Goal: Information Seeking & Learning: Find specific fact

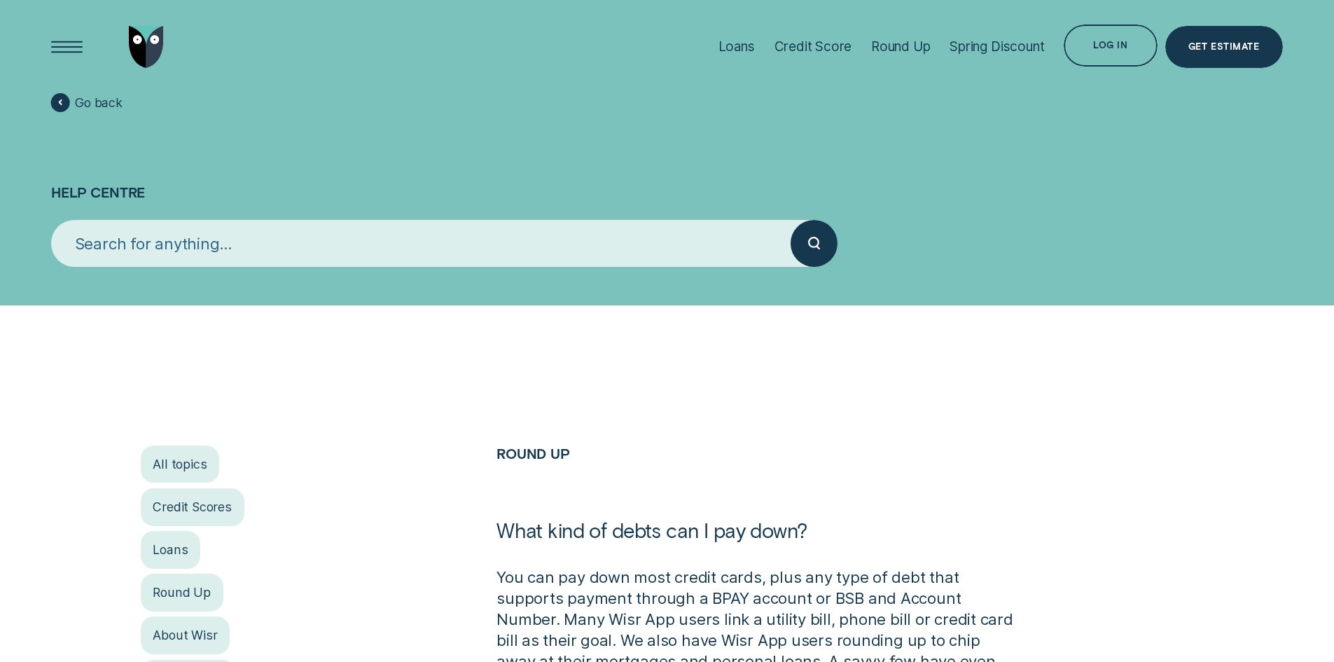
click at [375, 247] on input "search" at bounding box center [421, 243] width 740 height 47
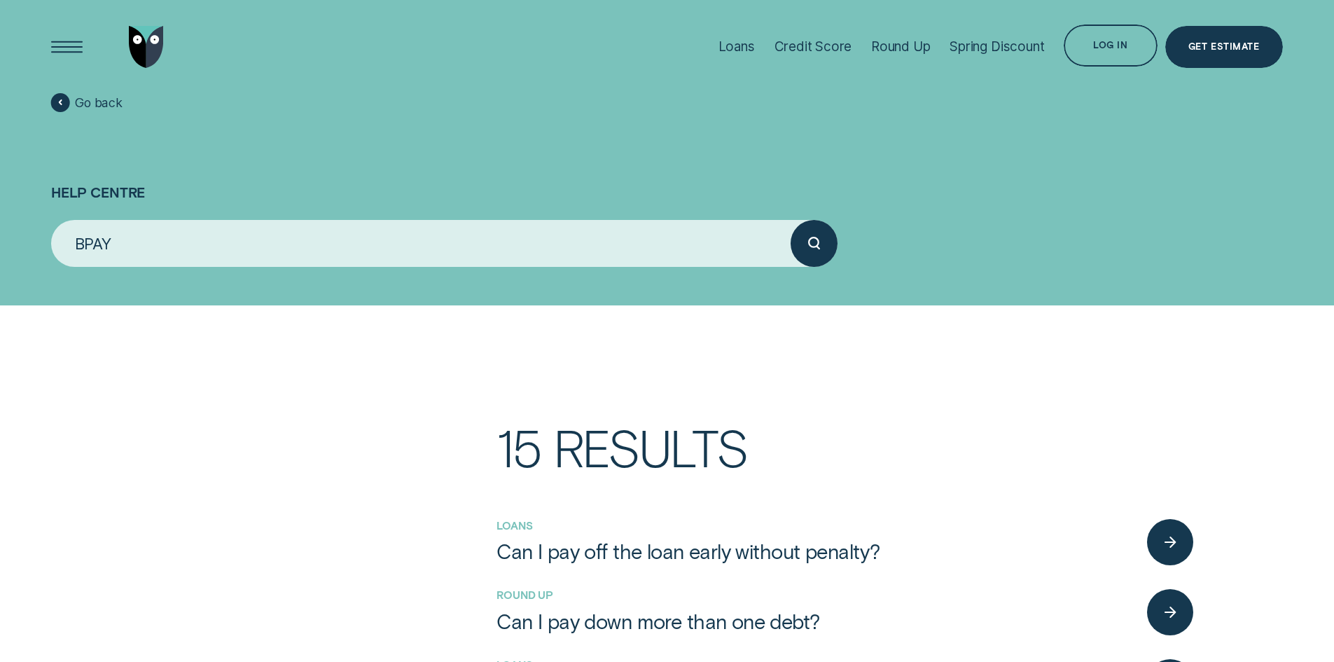
type input "BPAY"
click at [791, 220] on button "submit" at bounding box center [814, 243] width 47 height 47
click at [840, 259] on div "BPAY" at bounding box center [444, 243] width 802 height 47
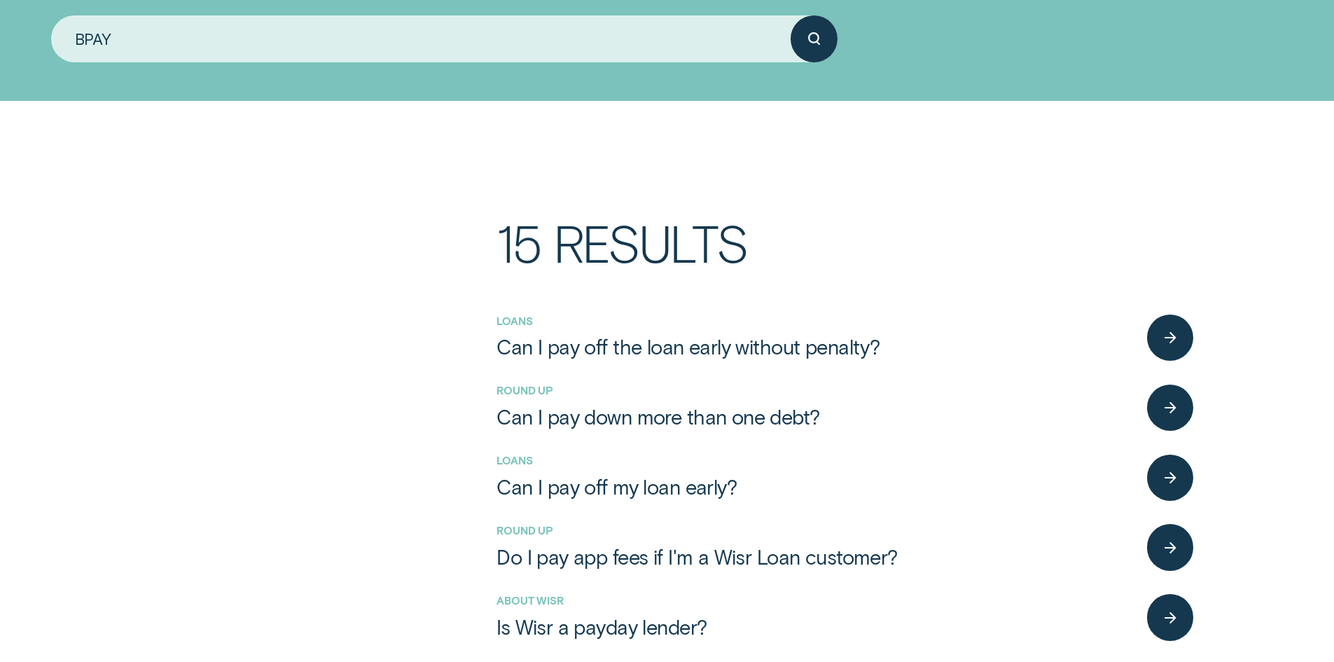
scroll to position [210, 0]
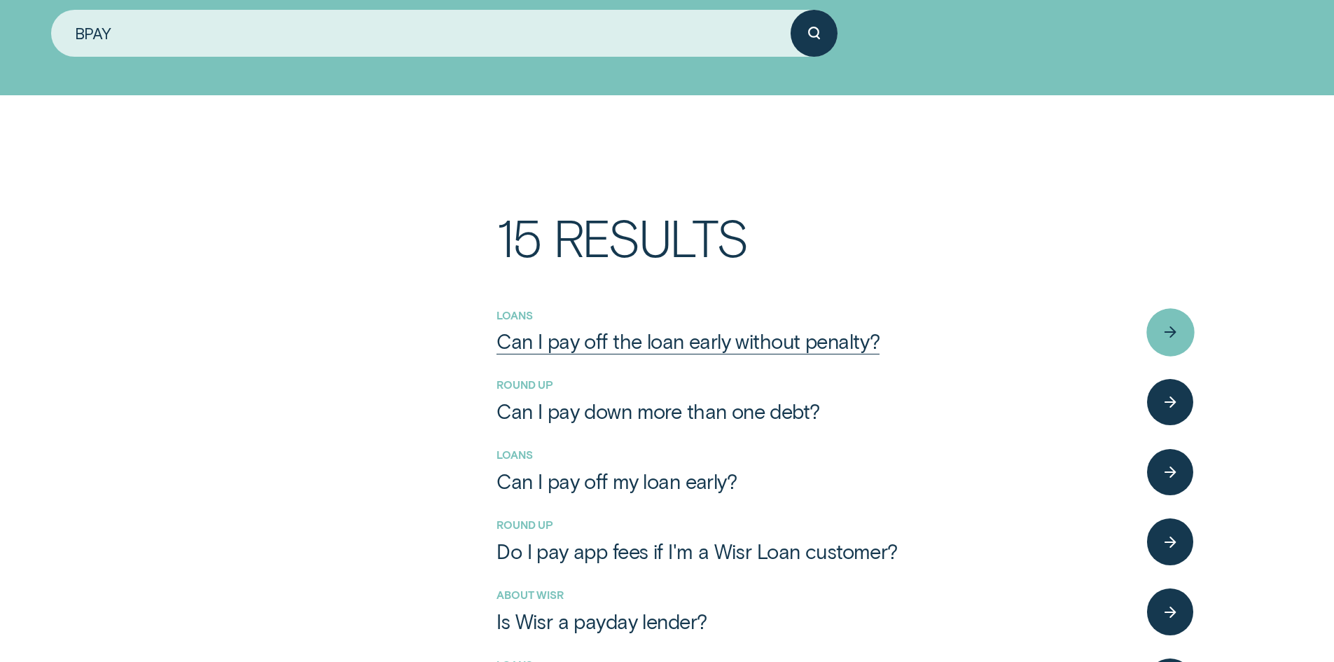
click at [713, 350] on div "Can I pay off the loan early without penalty?" at bounding box center [688, 341] width 383 height 25
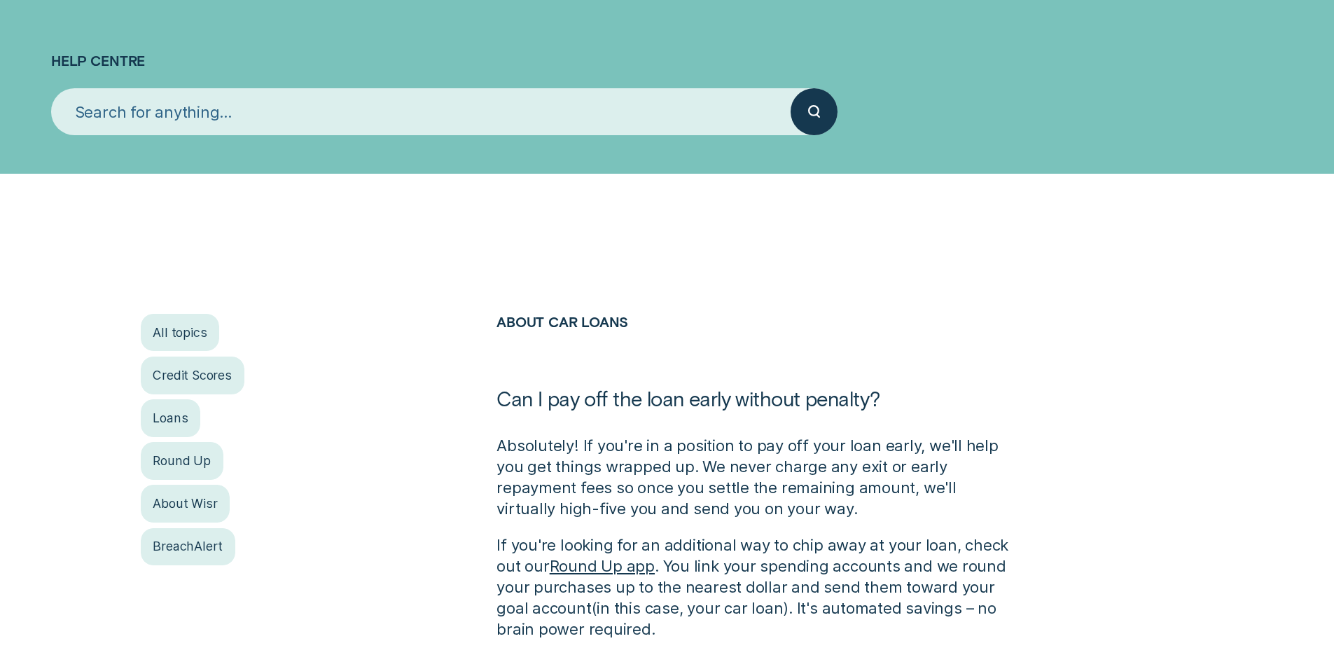
scroll to position [280, 0]
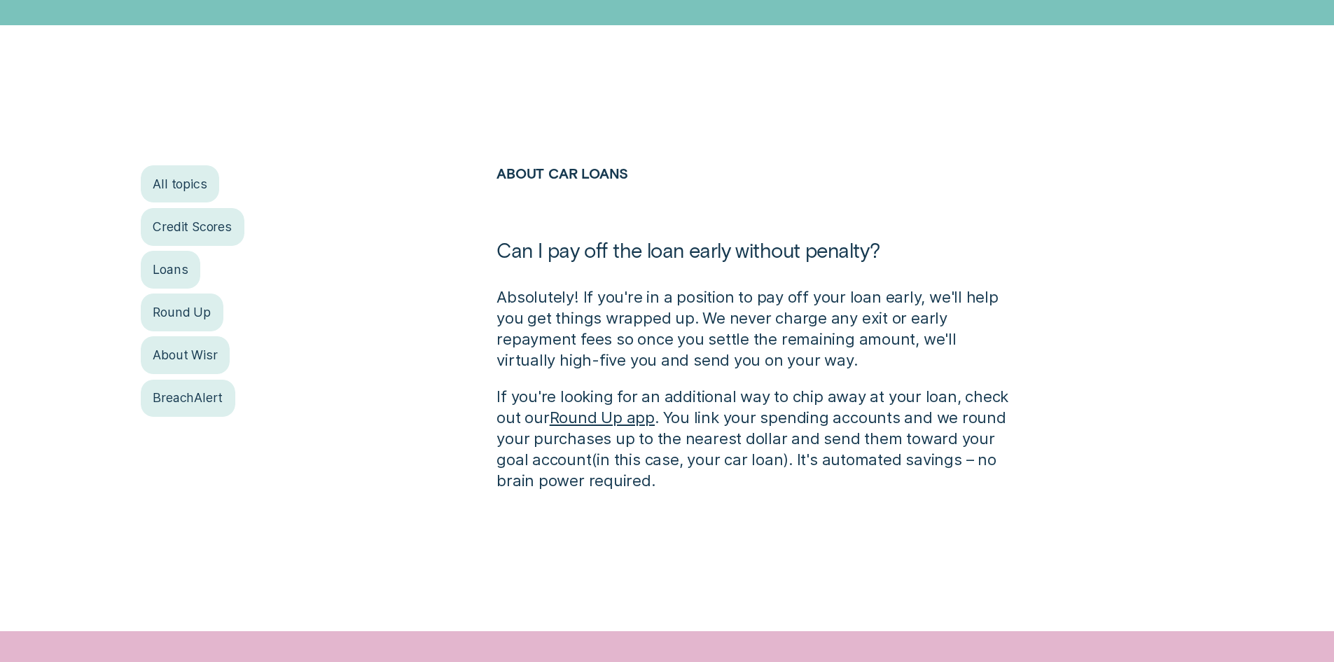
scroll to position [210, 0]
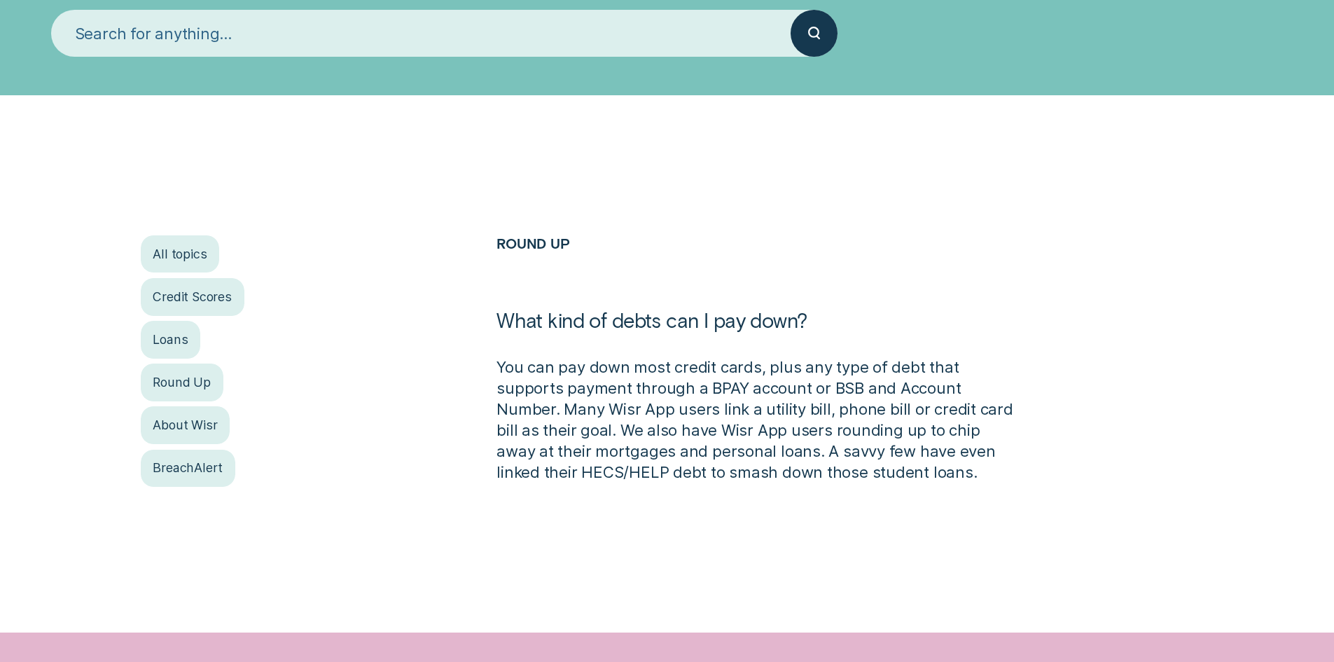
click at [331, 13] on input "search" at bounding box center [421, 33] width 740 height 47
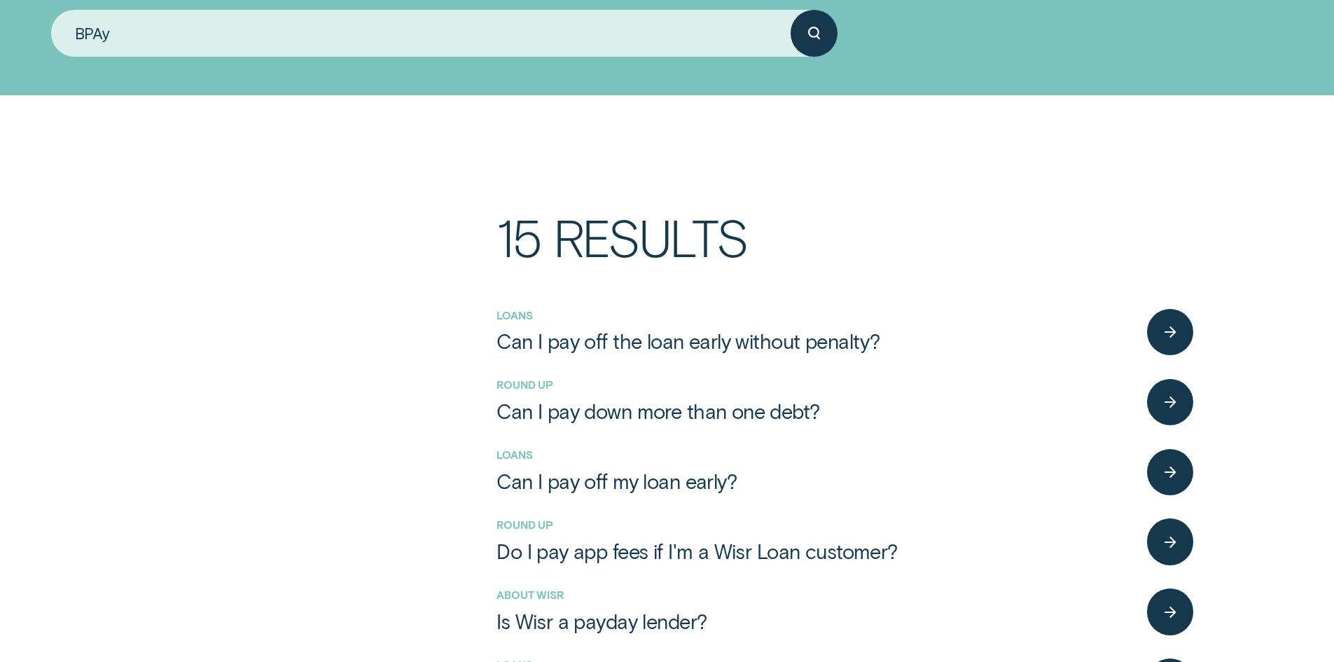
type input "BPAy"
click at [791, 10] on button "submit" at bounding box center [814, 33] width 47 height 47
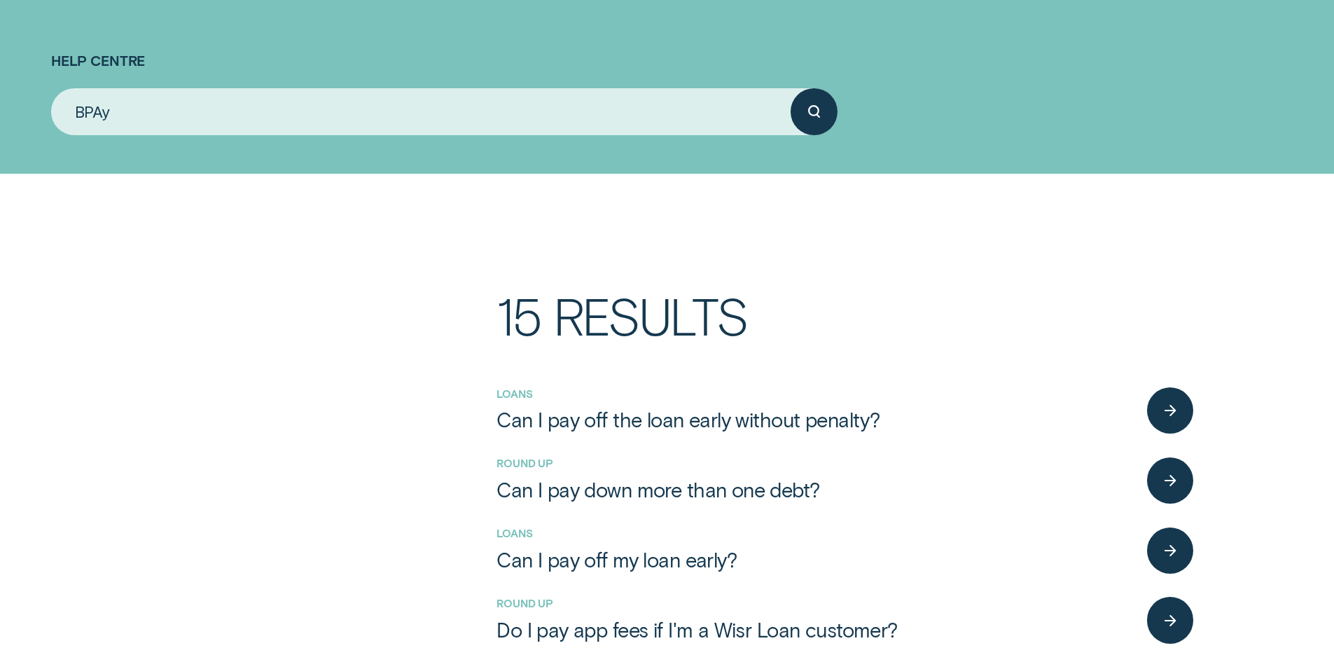
scroll to position [0, 0]
